Goal: Task Accomplishment & Management: Manage account settings

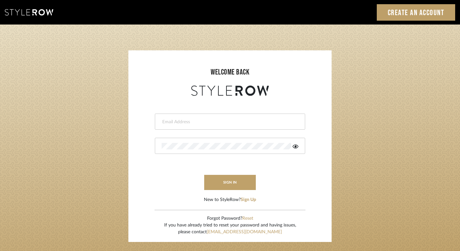
click at [199, 123] on input "email" at bounding box center [229, 122] width 135 height 6
type input "[EMAIL_ADDRESS][DOMAIN_NAME]"
click at [295, 144] on icon at bounding box center [295, 146] width 6 height 4
click at [237, 180] on button "sign in" at bounding box center [230, 182] width 52 height 15
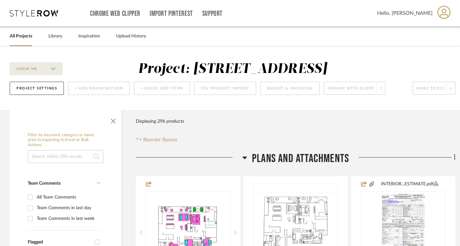
click at [17, 37] on link "All Projects" at bounding box center [21, 36] width 23 height 9
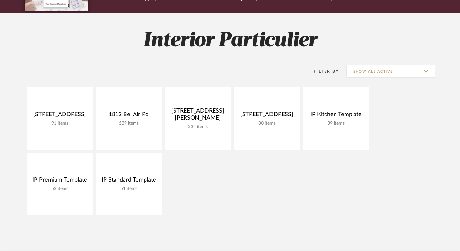
scroll to position [87, 0]
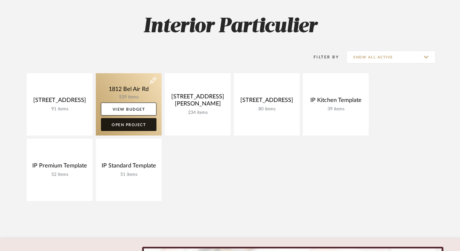
click at [120, 124] on link "Open Project" at bounding box center [128, 124] width 55 height 13
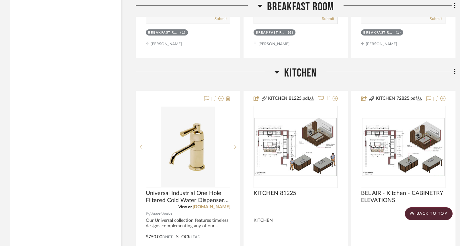
scroll to position [7752, 0]
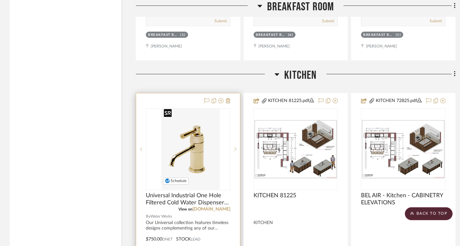
click at [202, 143] on img "0" at bounding box center [193, 149] width 54 height 81
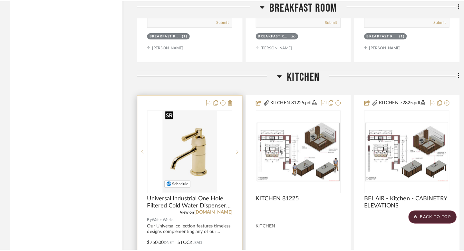
scroll to position [0, 0]
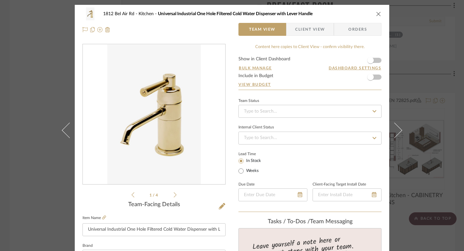
click at [160, 78] on img "0" at bounding box center [153, 114] width 93 height 140
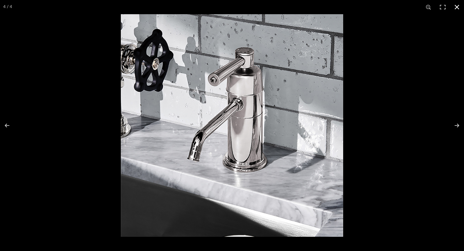
click at [459, 7] on button at bounding box center [457, 7] width 14 height 14
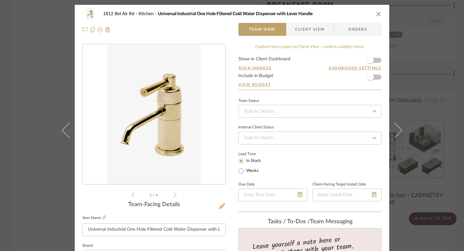
click at [220, 205] on icon at bounding box center [222, 206] width 6 height 6
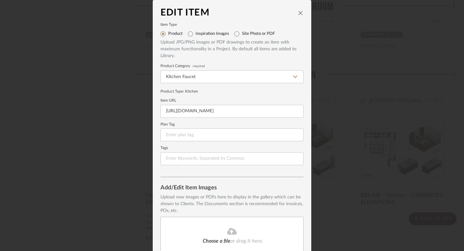
scroll to position [56, 0]
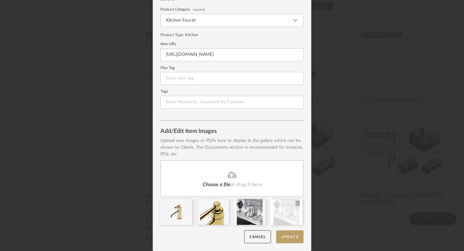
click at [296, 202] on icon at bounding box center [298, 203] width 5 height 5
click at [286, 238] on button "Update" at bounding box center [289, 236] width 27 height 13
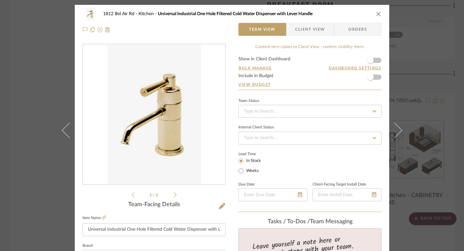
click at [148, 109] on img "0" at bounding box center [153, 114] width 93 height 140
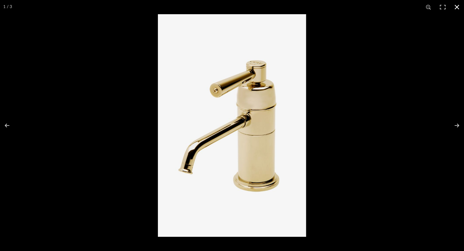
click at [456, 6] on button at bounding box center [457, 7] width 14 height 14
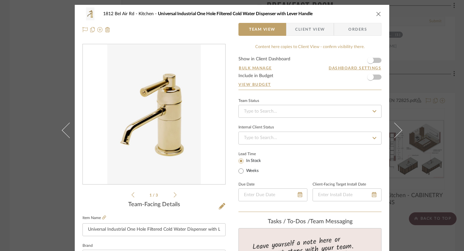
click at [440, 41] on div "1812 Bel Air Rd Kitchen Universal Industrial One Hole Filtered Cold Water Dispe…" at bounding box center [232, 125] width 464 height 251
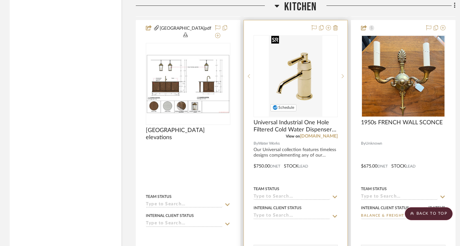
scroll to position [8109, 0]
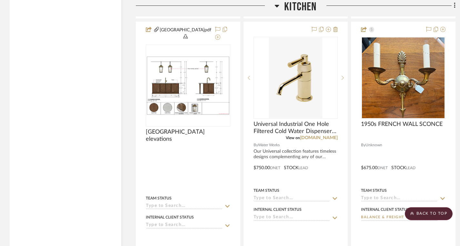
drag, startPoint x: 376, startPoint y: 48, endPoint x: 148, endPoint y: 0, distance: 233.0
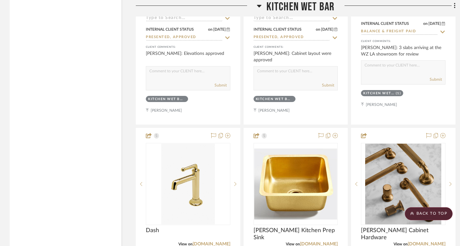
scroll to position [8926, 0]
